Goal: Task Accomplishment & Management: Use online tool/utility

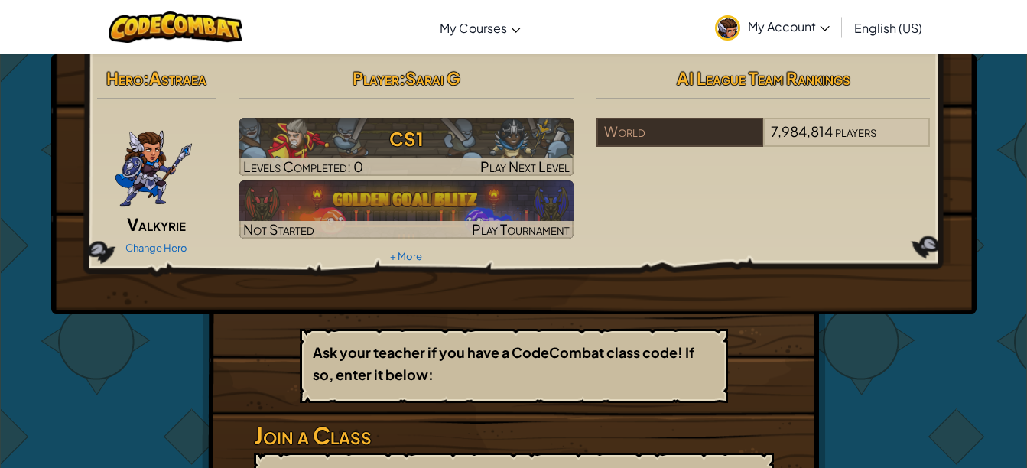
click at [350, 150] on h3 "CS1" at bounding box center [406, 139] width 334 height 34
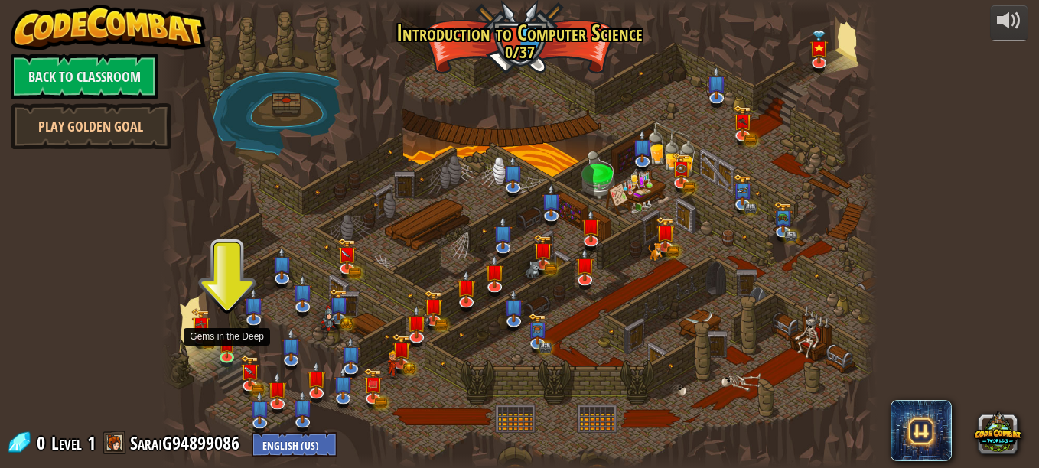
click at [226, 348] on img at bounding box center [227, 344] width 17 height 28
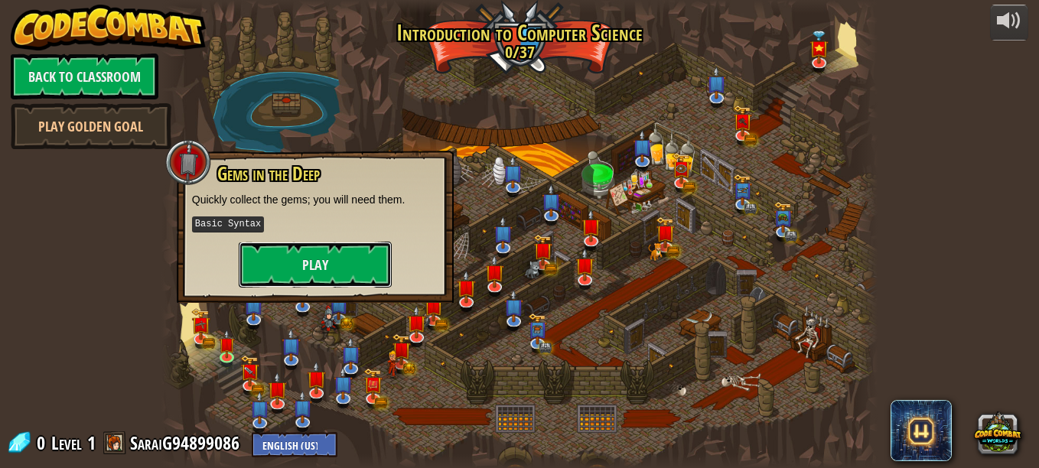
click at [291, 261] on button "Play" at bounding box center [315, 265] width 153 height 46
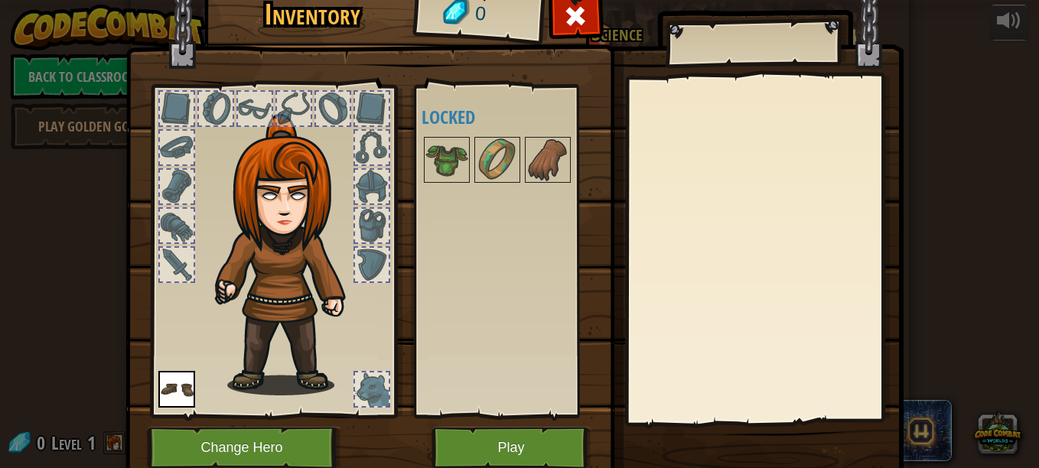
click at [441, 157] on img at bounding box center [446, 159] width 43 height 43
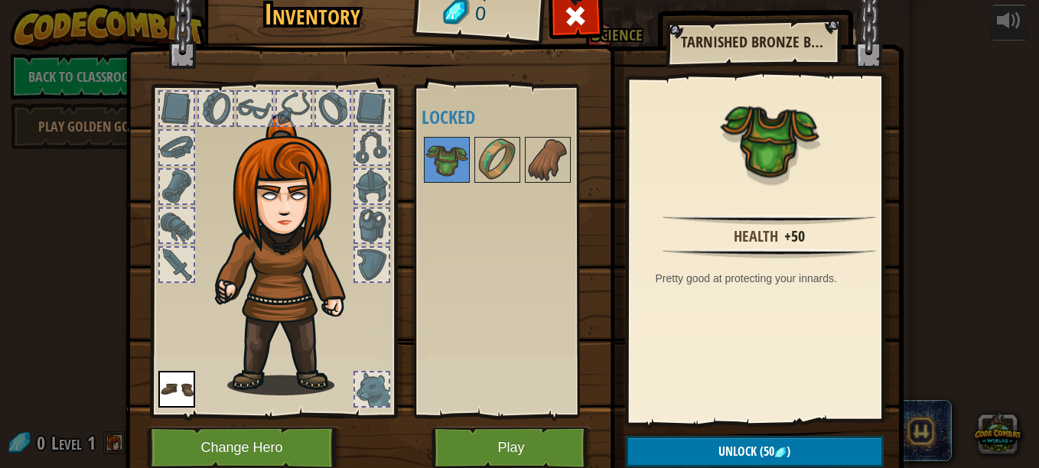
click at [169, 376] on img at bounding box center [176, 389] width 37 height 37
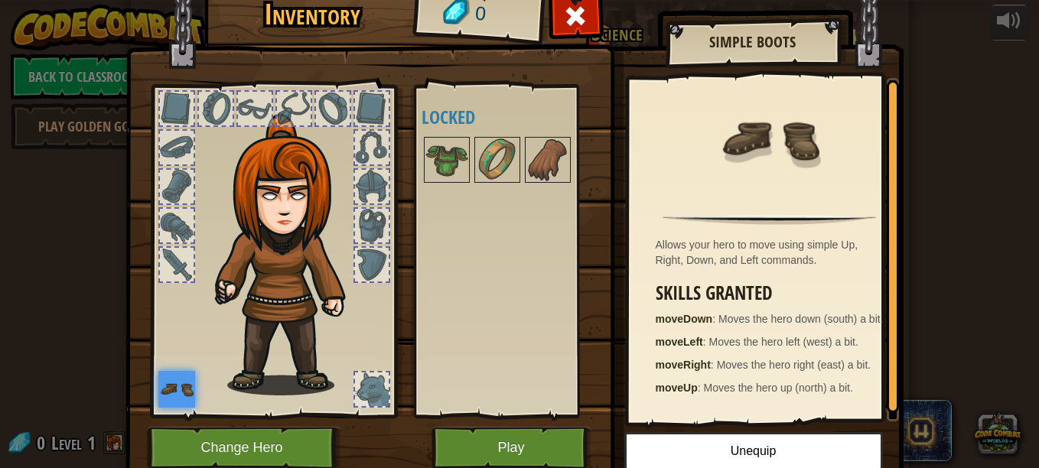
click at [360, 391] on div at bounding box center [372, 390] width 34 height 34
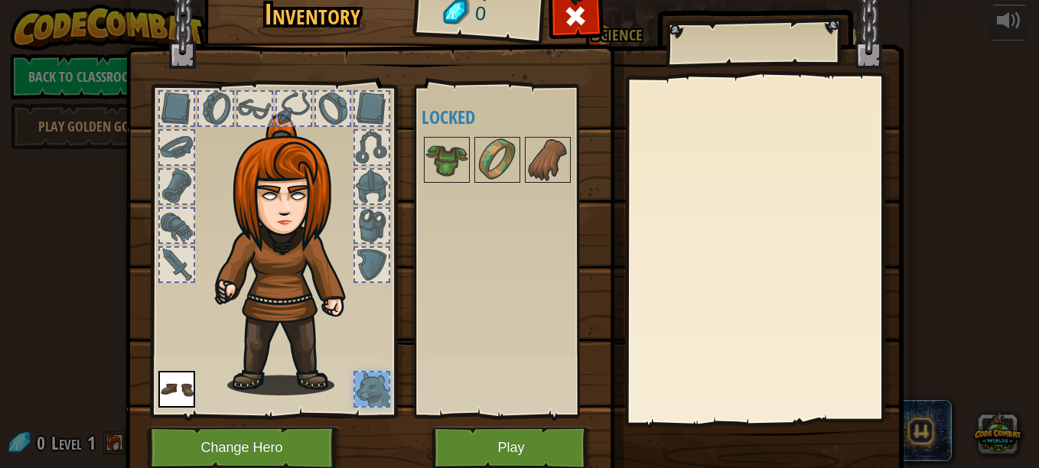
click at [373, 246] on div at bounding box center [273, 247] width 252 height 344
click at [284, 445] on button "Change Hero" at bounding box center [244, 448] width 194 height 42
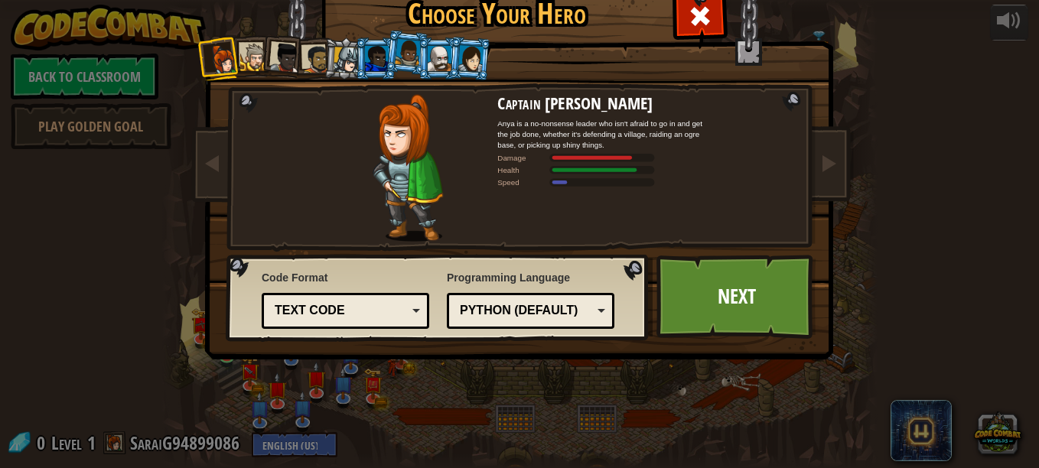
click at [440, 189] on div at bounding box center [408, 168] width 179 height 148
click at [396, 184] on img at bounding box center [408, 168] width 70 height 148
click at [435, 93] on div "Captain [PERSON_NAME] Anya is a no-nonsense leader who isn't afraid to go in an…" at bounding box center [520, 197] width 574 height 334
click at [402, 54] on div at bounding box center [408, 52] width 26 height 27
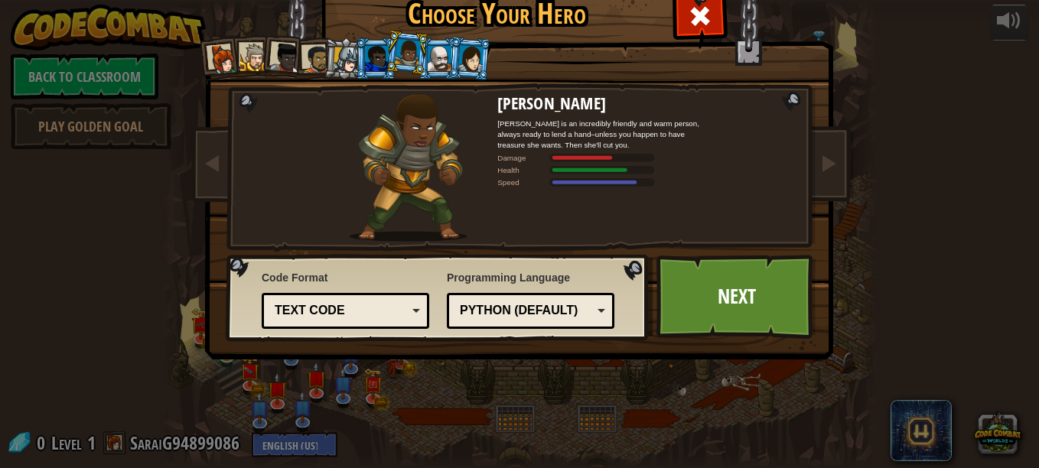
click at [466, 59] on div at bounding box center [469, 58] width 25 height 26
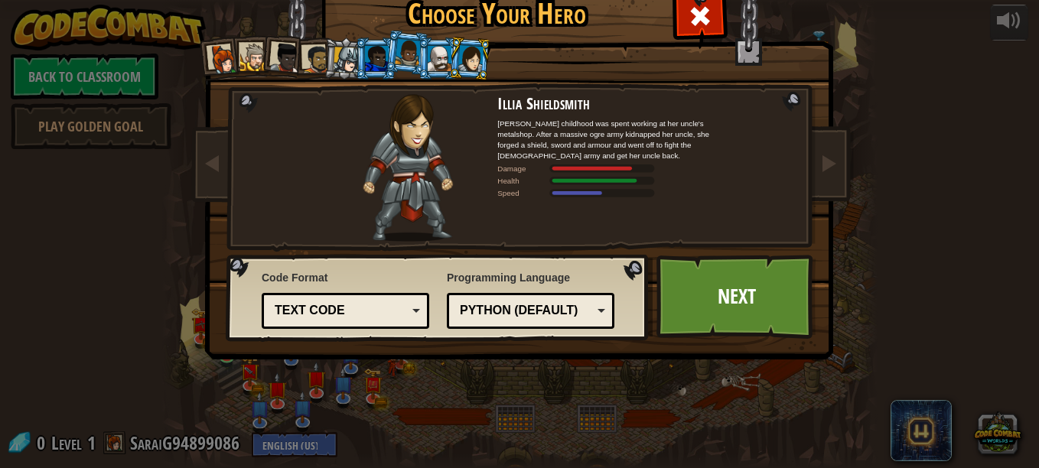
click at [275, 57] on div at bounding box center [285, 58] width 31 height 31
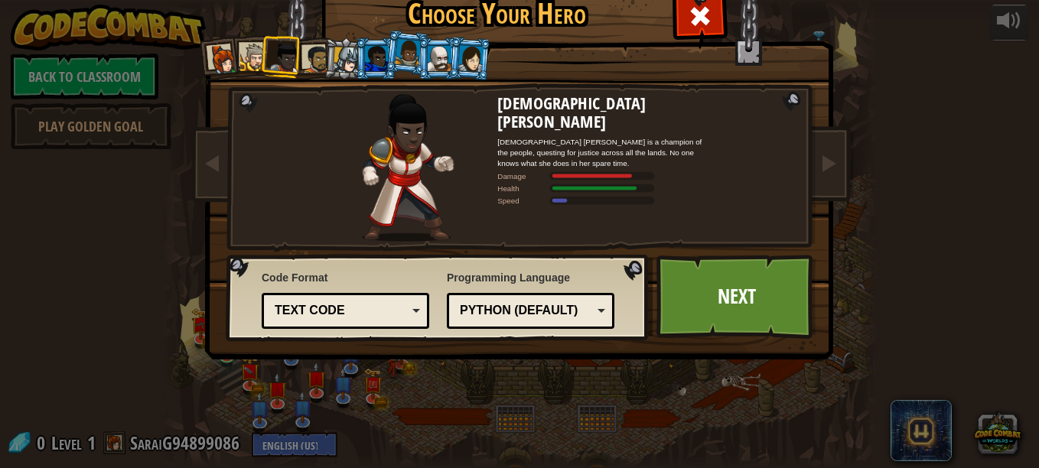
click at [467, 54] on div at bounding box center [469, 58] width 25 height 26
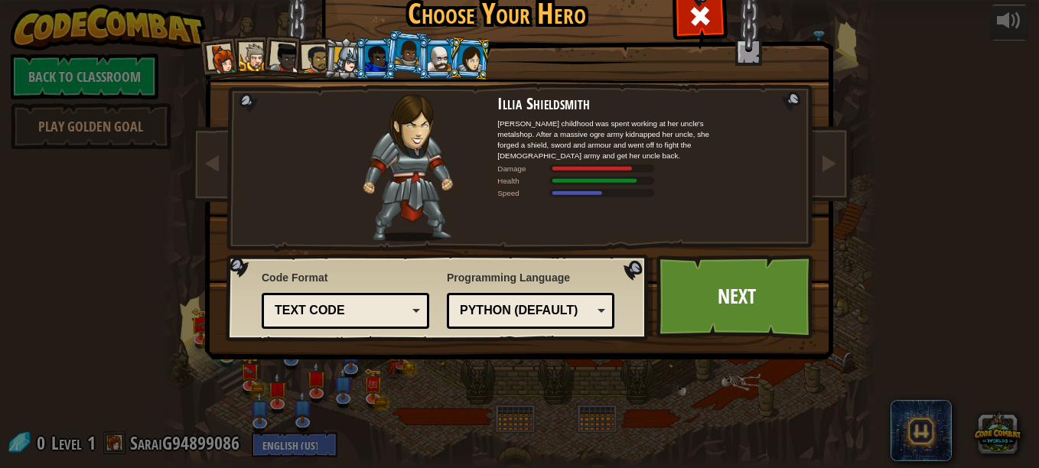
click at [431, 53] on div at bounding box center [440, 58] width 24 height 24
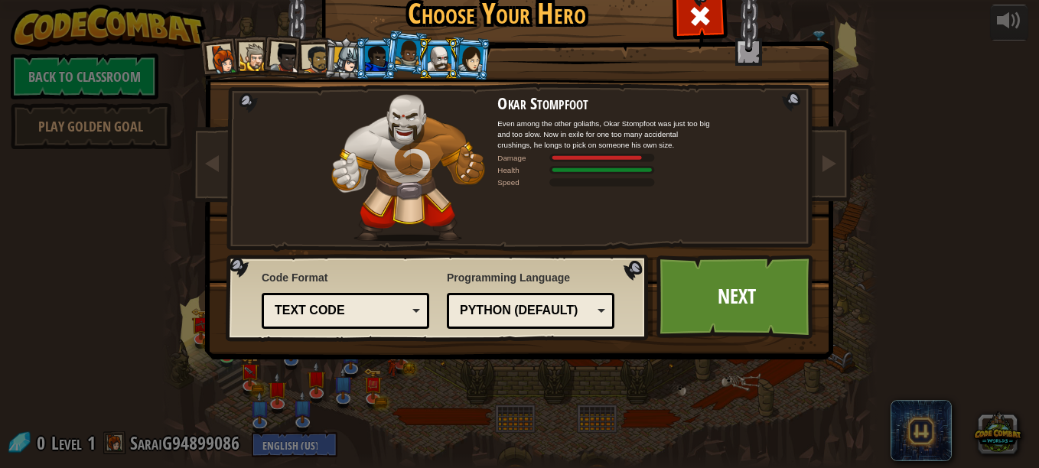
click at [396, 59] on div at bounding box center [408, 52] width 26 height 27
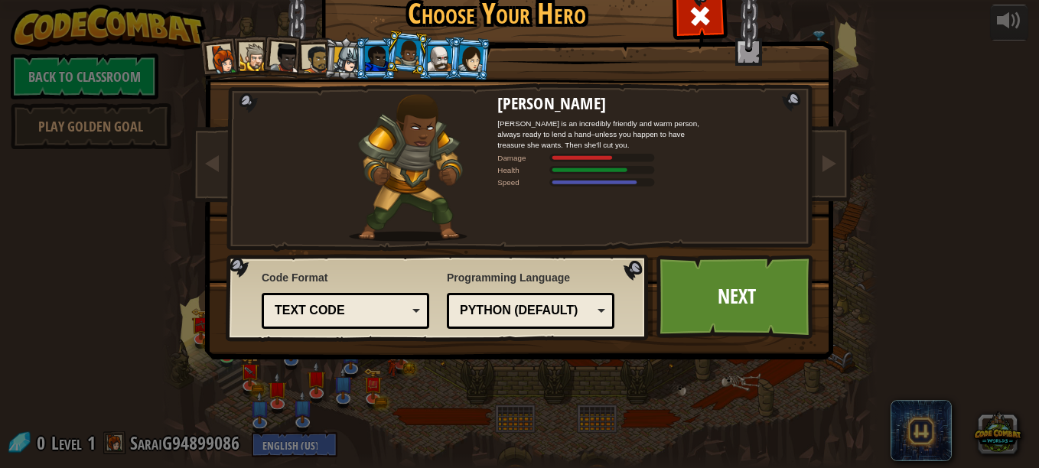
click at [373, 60] on div at bounding box center [377, 58] width 24 height 24
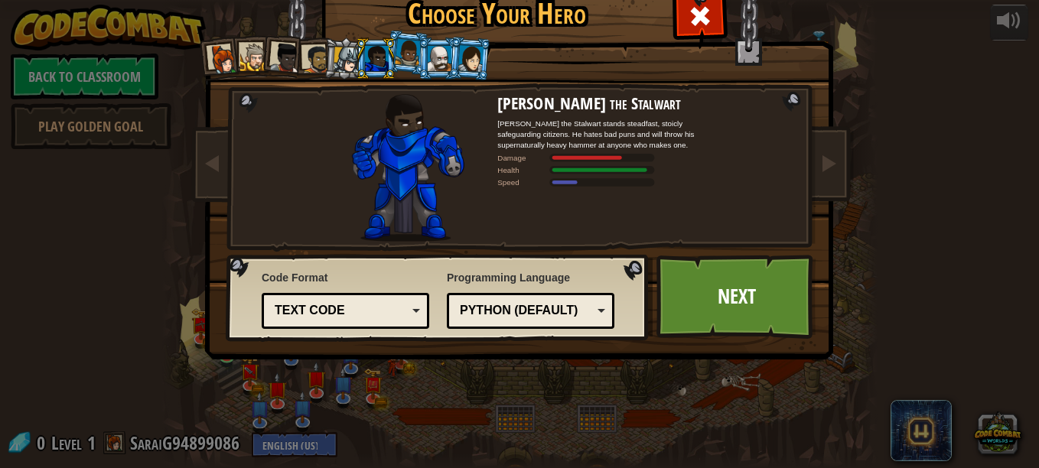
click at [338, 60] on div at bounding box center [347, 60] width 26 height 26
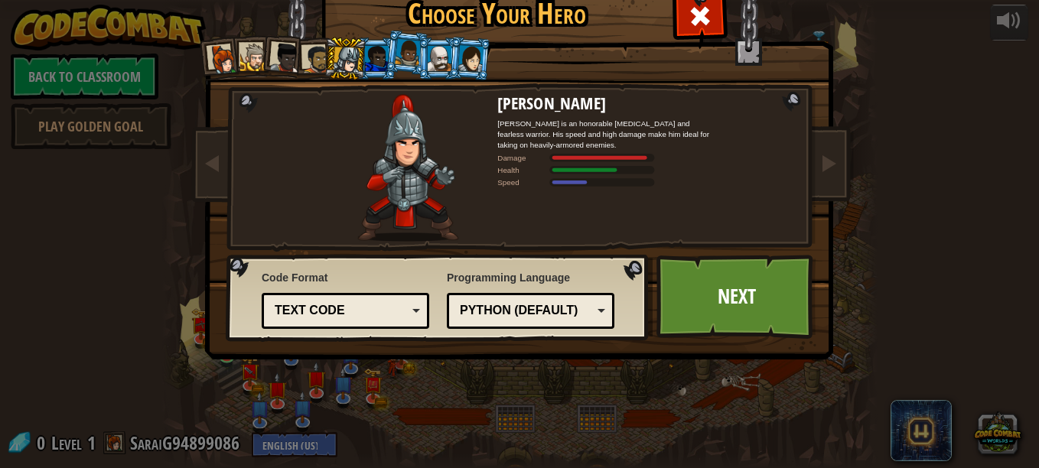
click at [282, 58] on div at bounding box center [285, 58] width 31 height 31
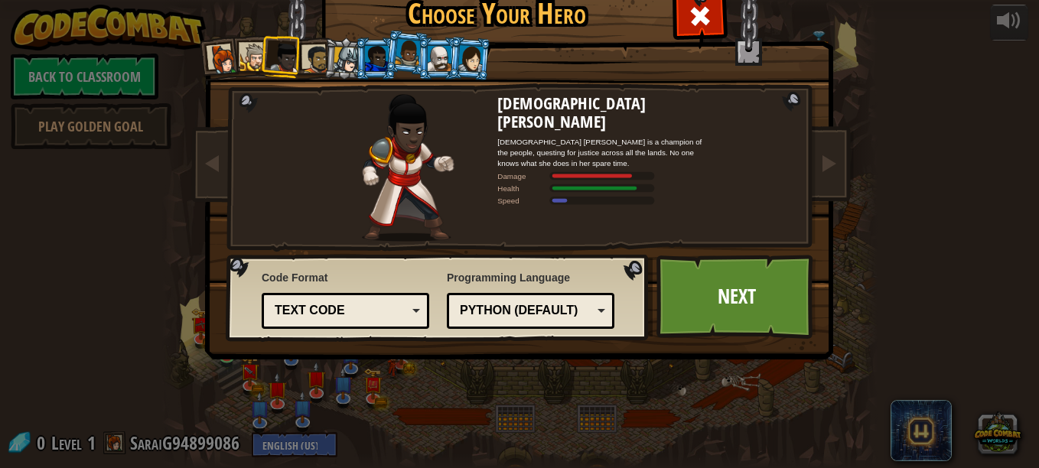
click at [243, 50] on div at bounding box center [254, 58] width 28 height 28
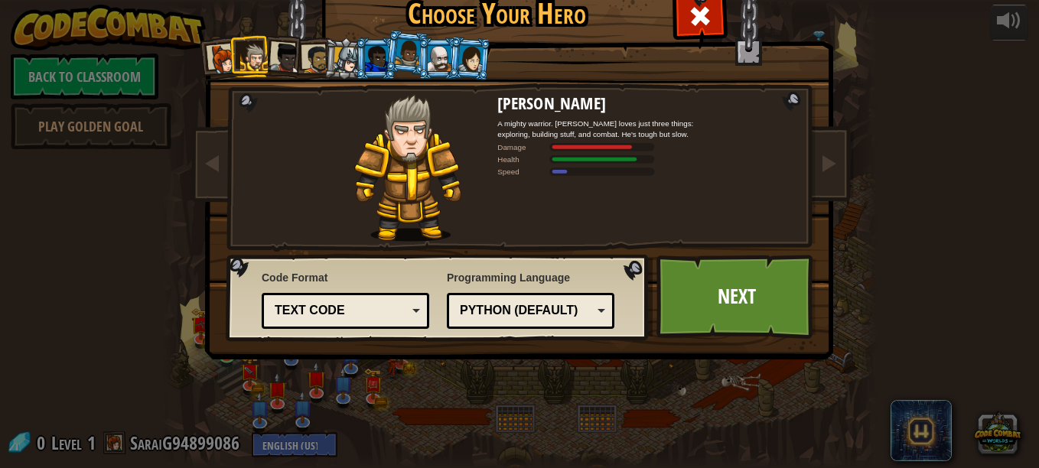
click at [218, 50] on div at bounding box center [223, 59] width 31 height 31
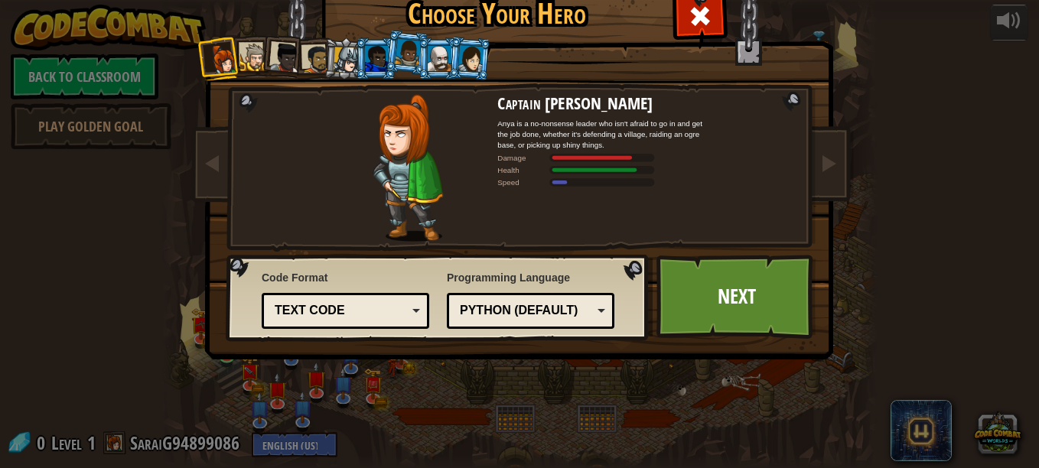
click at [561, 315] on div "Python (Default)" at bounding box center [526, 311] width 132 height 18
click at [549, 129] on div "Anya is a no-nonsense leader who isn't afraid to go in and get the job done, wh…" at bounding box center [604, 134] width 214 height 32
click at [728, 296] on link "Next" at bounding box center [736, 297] width 160 height 84
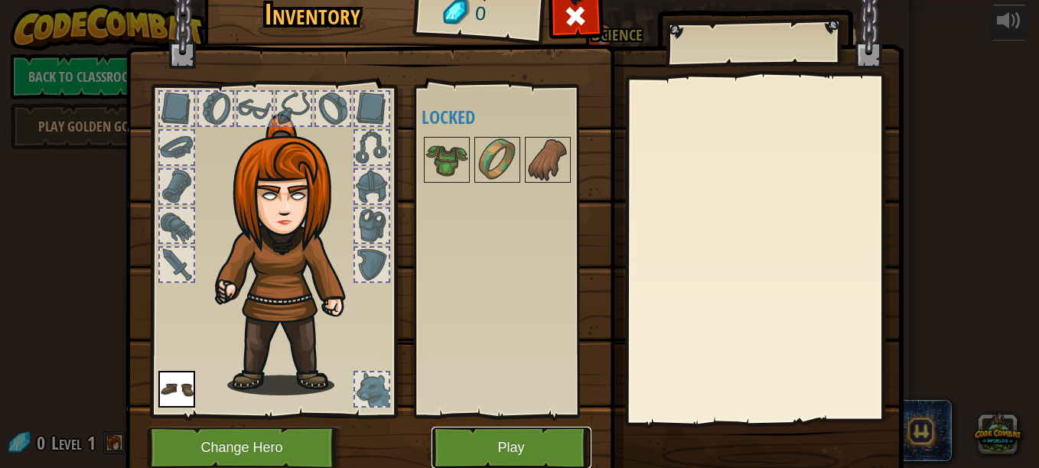
click at [507, 451] on button "Play" at bounding box center [511, 448] width 160 height 42
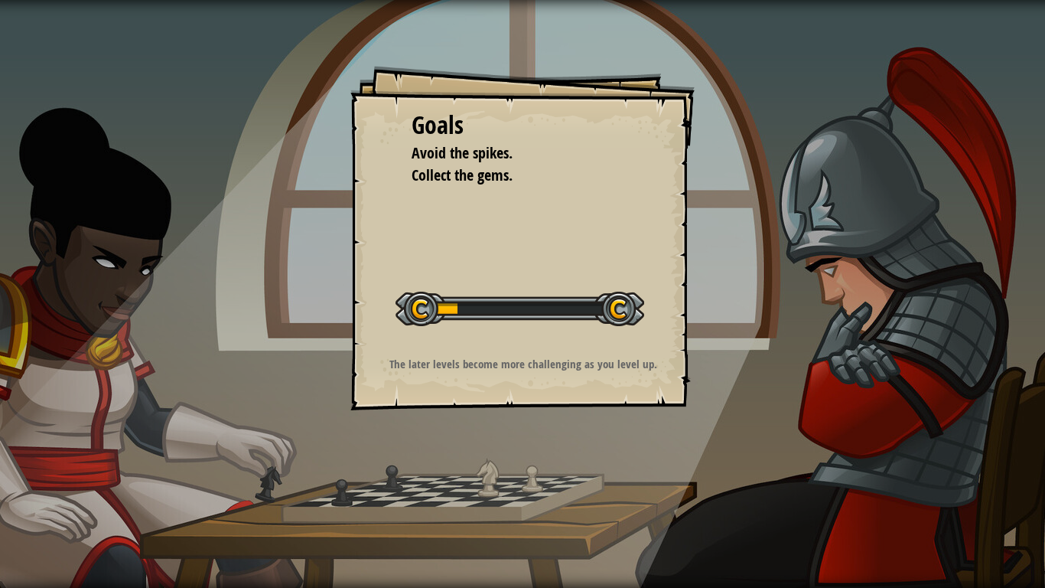
click at [929, 345] on div "Goals Avoid the spikes. Collect the gems. Start Level Error loading from server…" at bounding box center [522, 294] width 1045 height 588
click at [933, 116] on div "Goals Avoid the spikes. Collect the gems. Start Level Error loading from server…" at bounding box center [522, 294] width 1045 height 588
